Goal: Answer question/provide support

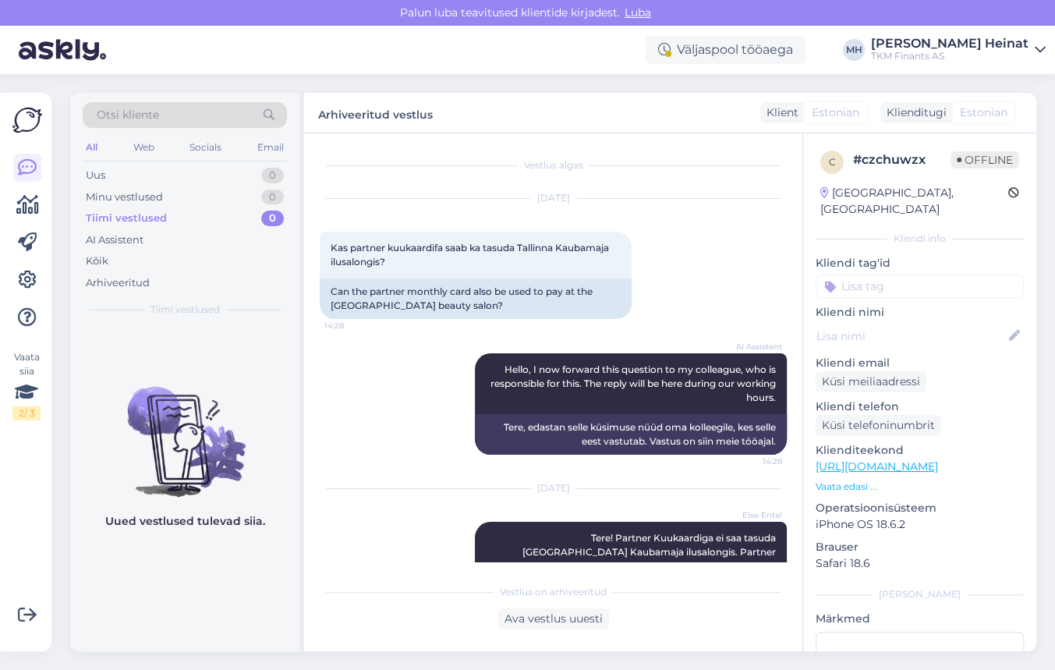
scroll to position [80, 0]
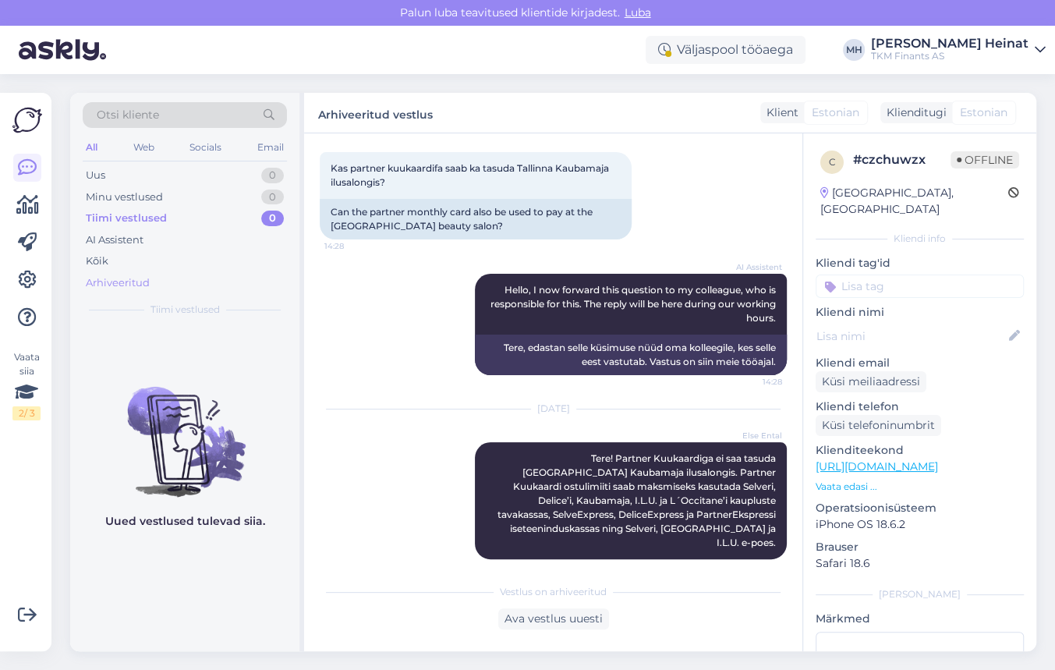
click at [109, 282] on div "Arhiveeritud" at bounding box center [118, 283] width 64 height 16
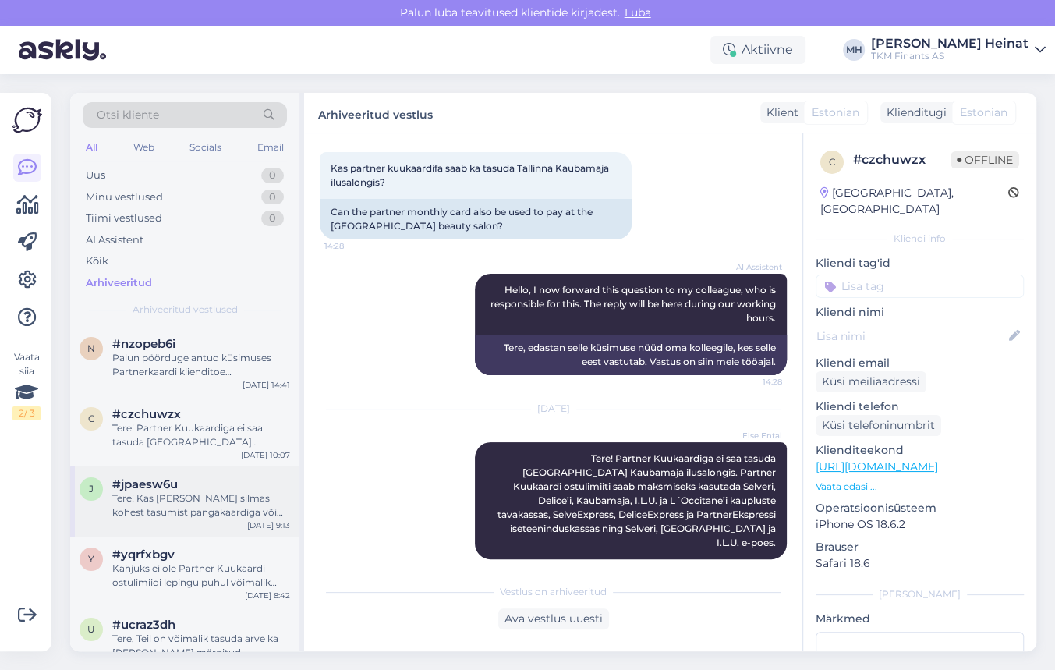
click at [177, 498] on div "Tere! Kas Te peate silmas kohest tasumist pangakaardiga või Partner Kuukaardi o…" at bounding box center [201, 505] width 178 height 28
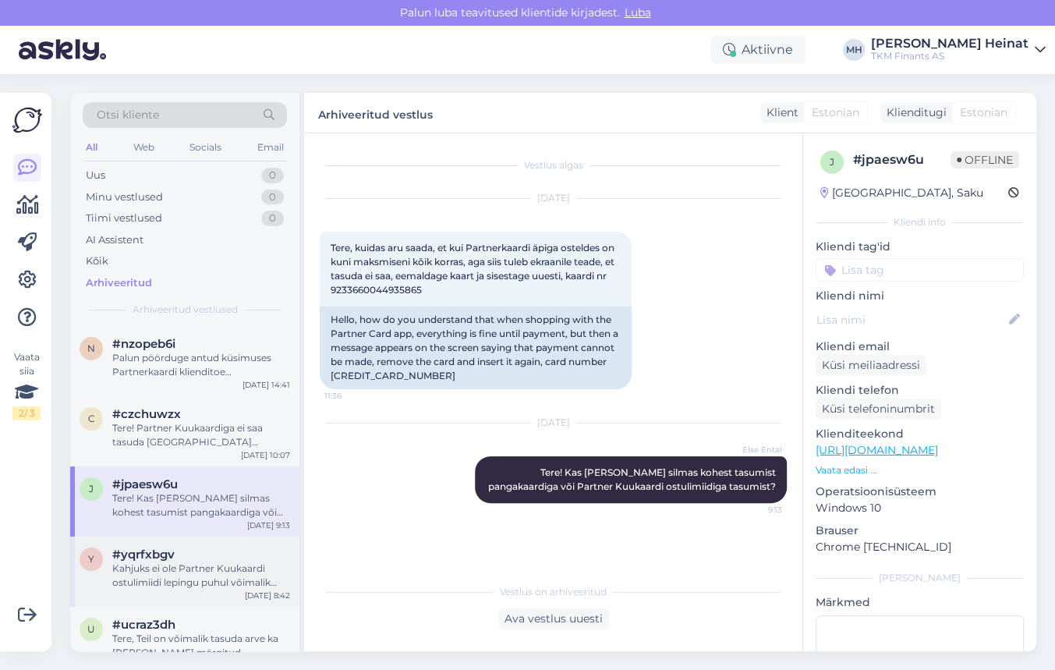
click at [196, 571] on div "Kahjuks ei ole Partner Kuukaardi ostulimiidi lepingu puhul võimalik individuaal…" at bounding box center [201, 575] width 178 height 28
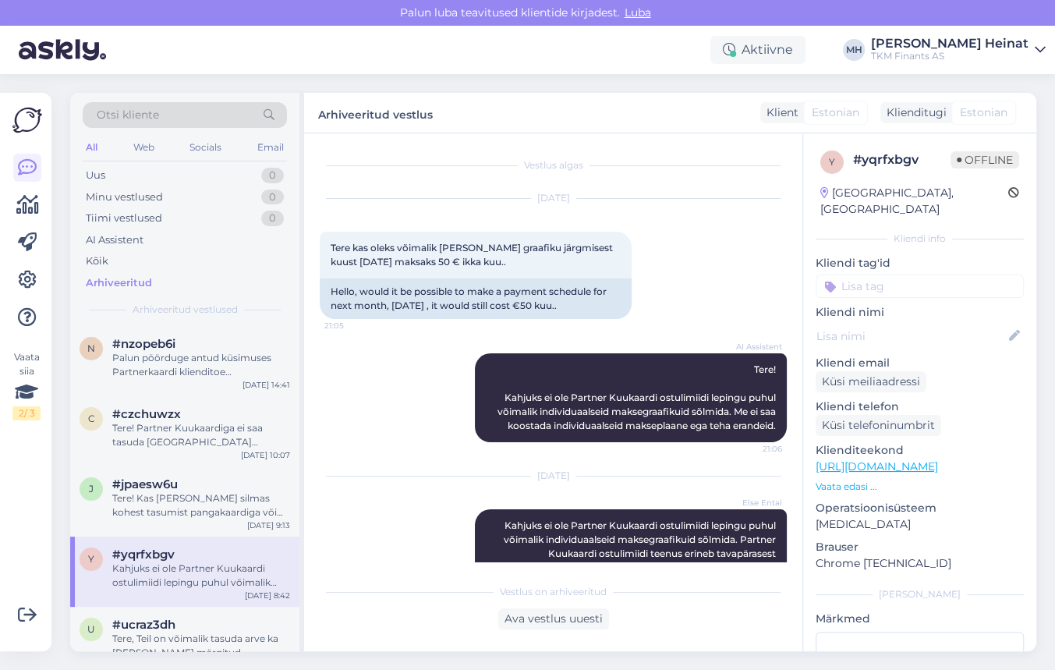
scroll to position [165, 0]
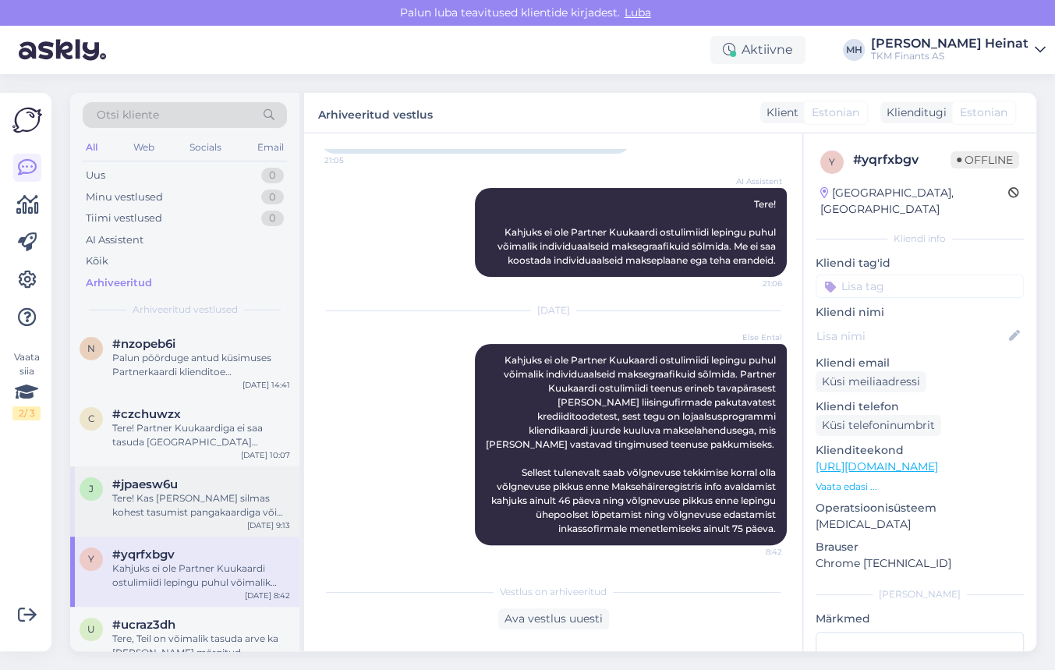
click at [200, 490] on div "#jpaesw6u" at bounding box center [201, 484] width 178 height 14
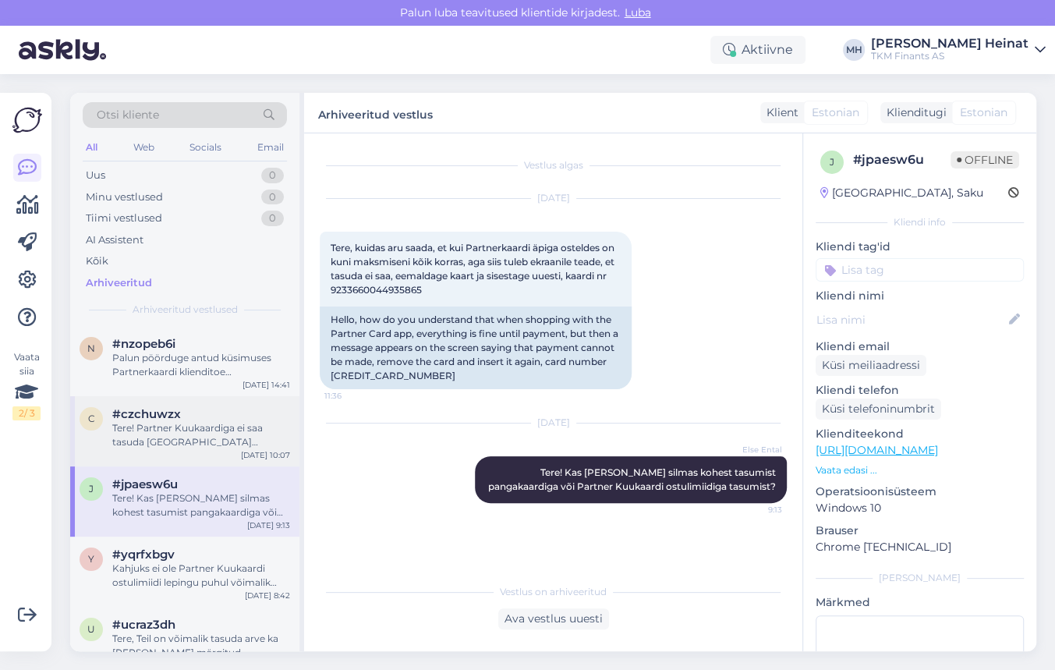
click at [193, 439] on div "Tere! Partner Kuukaardiga ei saa tasuda Tallinna Kaubamaja ilusalongis. Partner…" at bounding box center [201, 435] width 178 height 28
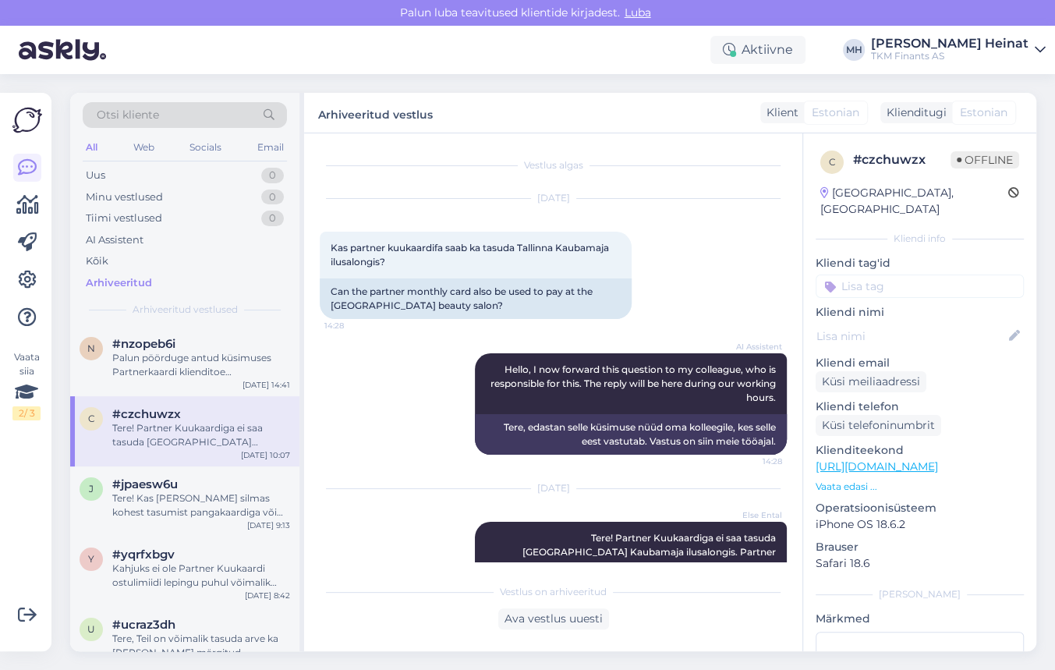
scroll to position [80, 0]
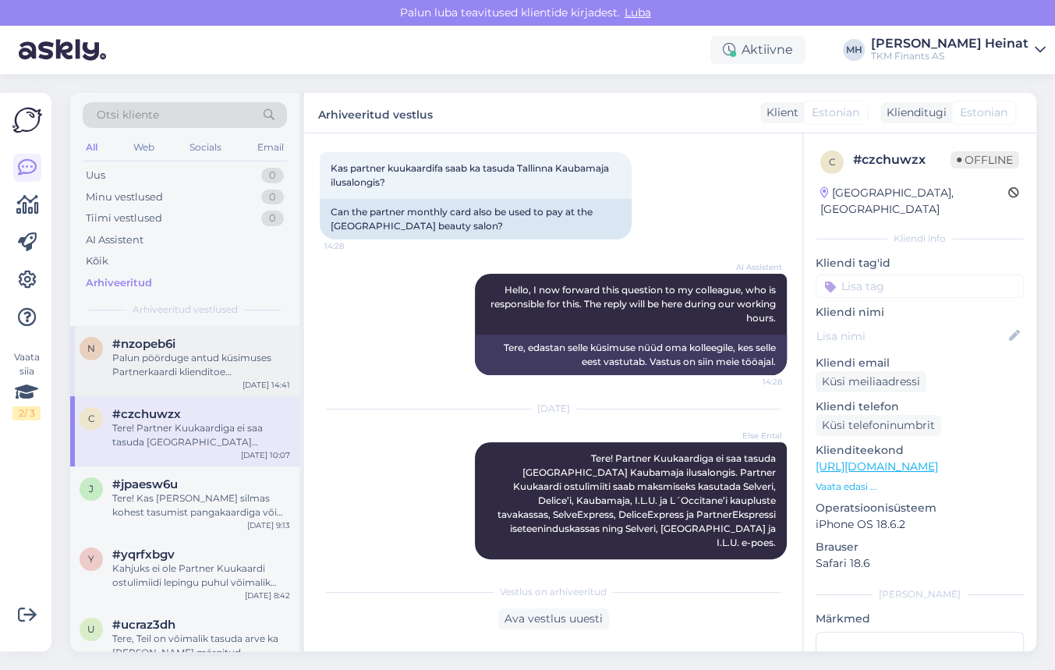
click at [194, 374] on div "Palun pöörduge antud küsimuses Partnerkaardi klienditoe poole: E-R 9-17, 667 34…" at bounding box center [201, 365] width 178 height 28
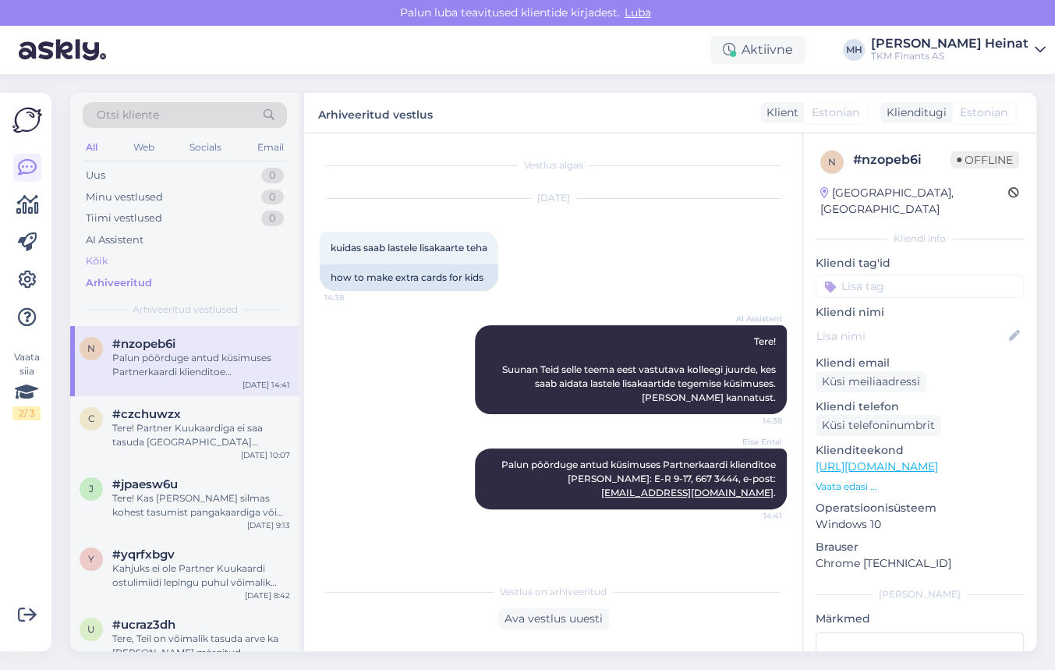
click at [110, 257] on div "Kõik" at bounding box center [185, 261] width 204 height 22
